Goal: Navigation & Orientation: Find specific page/section

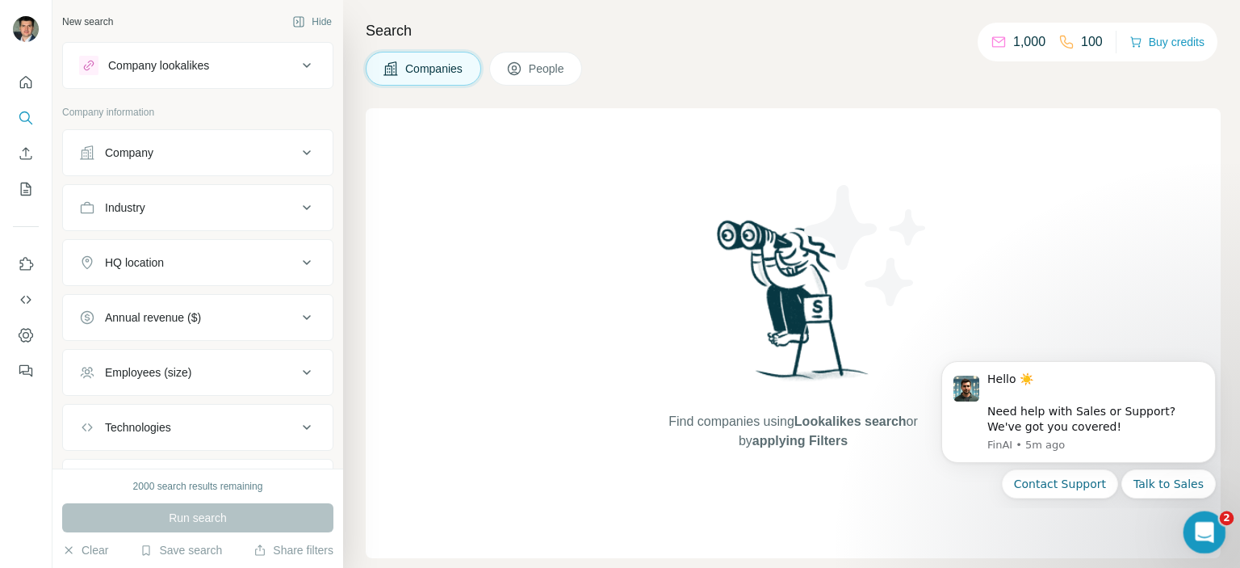
click at [1218, 534] on div "Open Intercom Messenger" at bounding box center [1202, 529] width 53 height 53
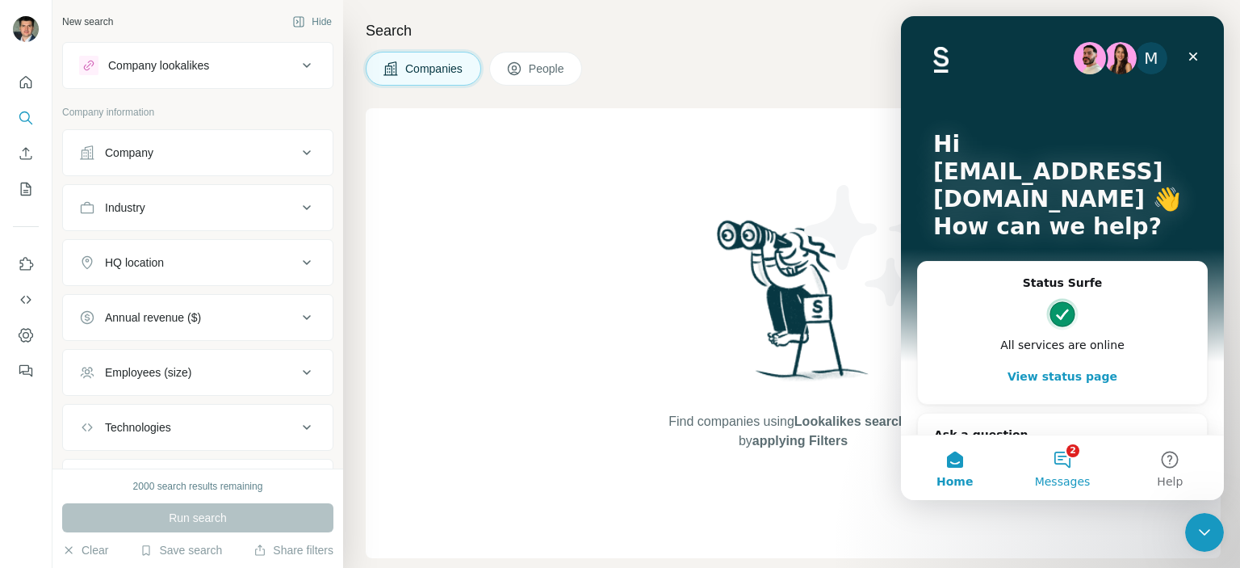
click at [1070, 477] on span "Messages" at bounding box center [1063, 481] width 56 height 11
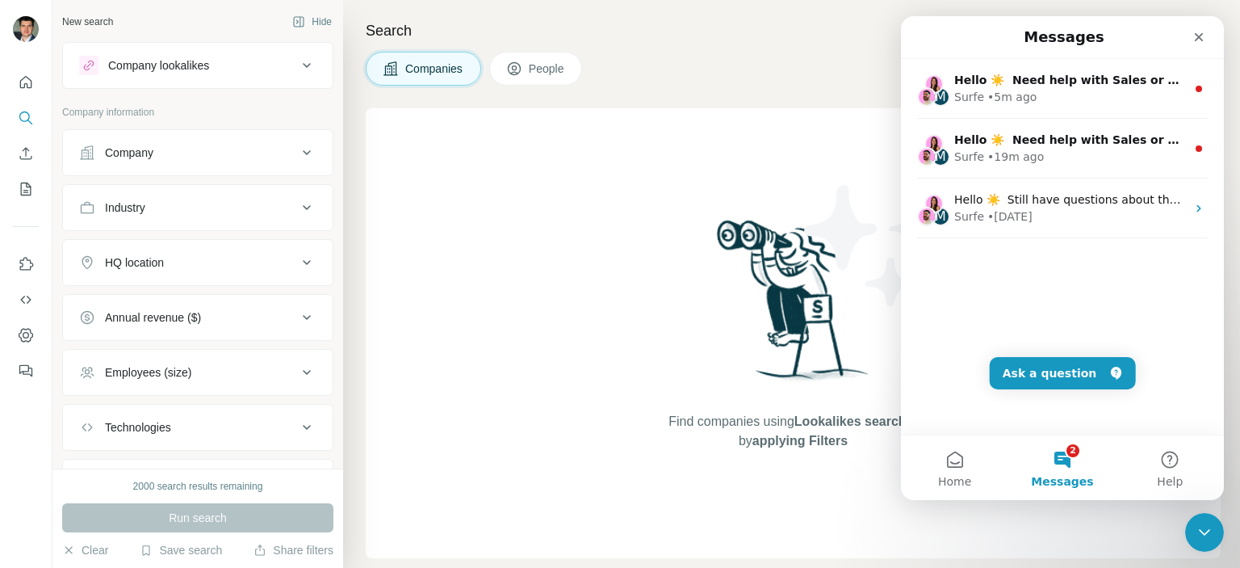
click at [1070, 477] on span "Messages" at bounding box center [1062, 481] width 62 height 11
click at [493, 281] on div "Find companies using Lookalikes search or by applying Filters" at bounding box center [793, 333] width 855 height 450
click at [518, 238] on div "Find companies using Lookalikes search or by applying Filters" at bounding box center [793, 333] width 855 height 450
click at [1189, 39] on div "Close" at bounding box center [1199, 37] width 29 height 29
